Goal: Check status: Check status

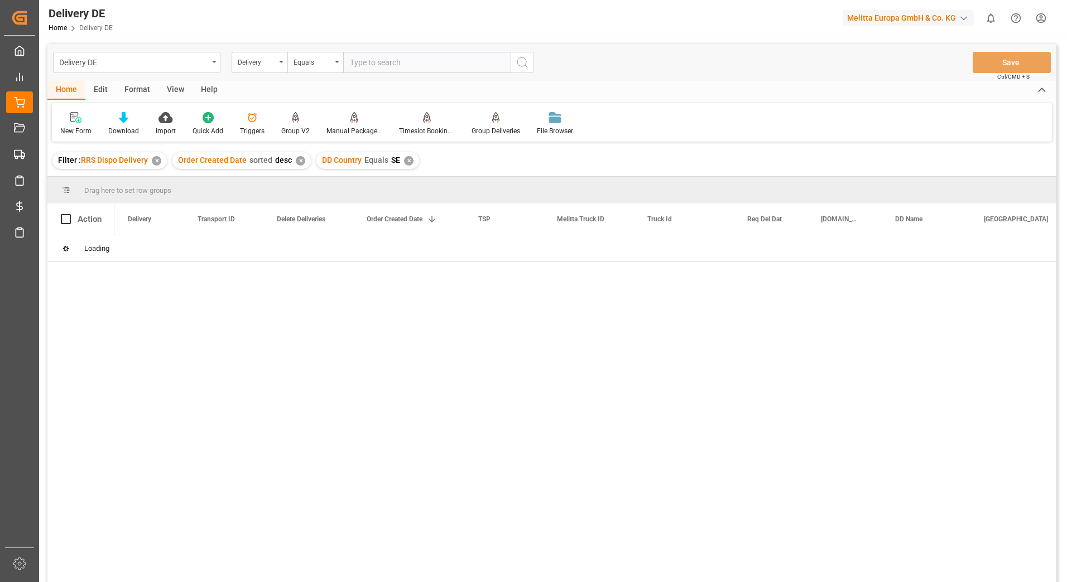
click at [155, 162] on div "✕" at bounding box center [156, 160] width 9 height 9
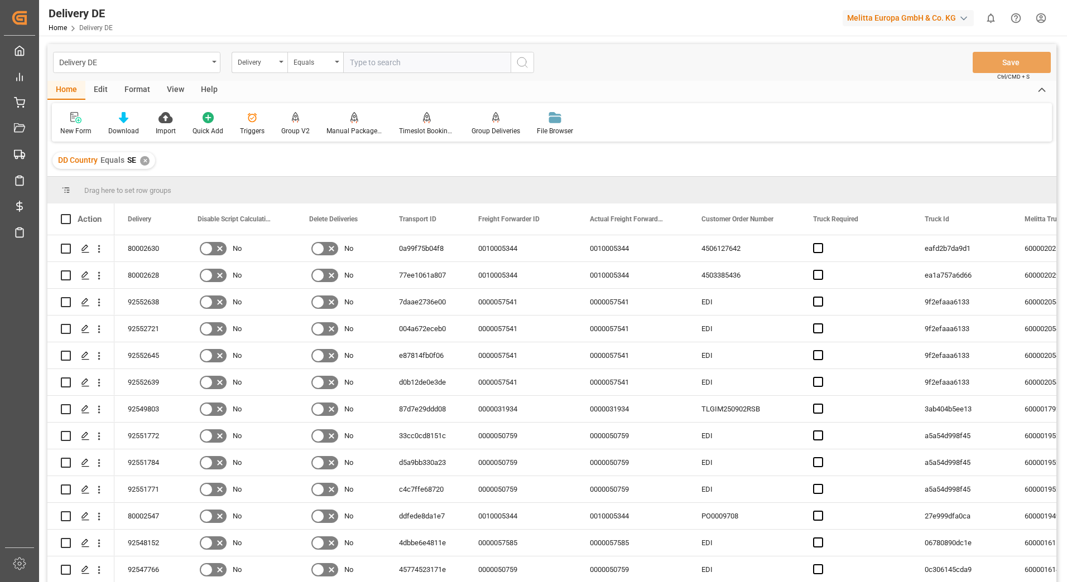
click at [379, 63] on input "text" at bounding box center [426, 62] width 167 height 21
paste input "92553009"
type input "92553009"
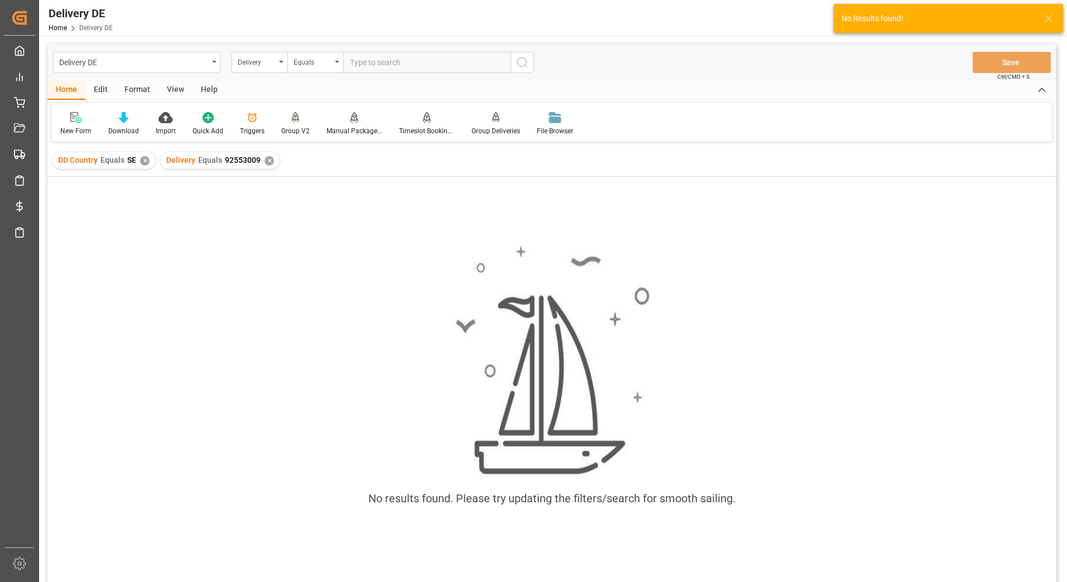
click at [142, 159] on div "✕" at bounding box center [144, 160] width 9 height 9
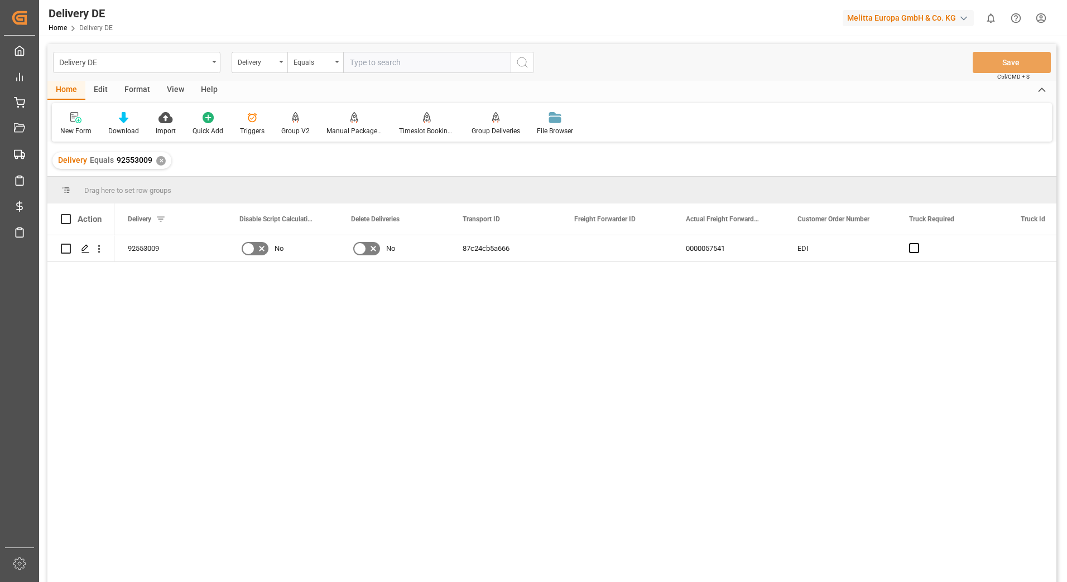
click at [160, 162] on div "✕" at bounding box center [160, 160] width 9 height 9
